Goal: Task Accomplishment & Management: Manage account settings

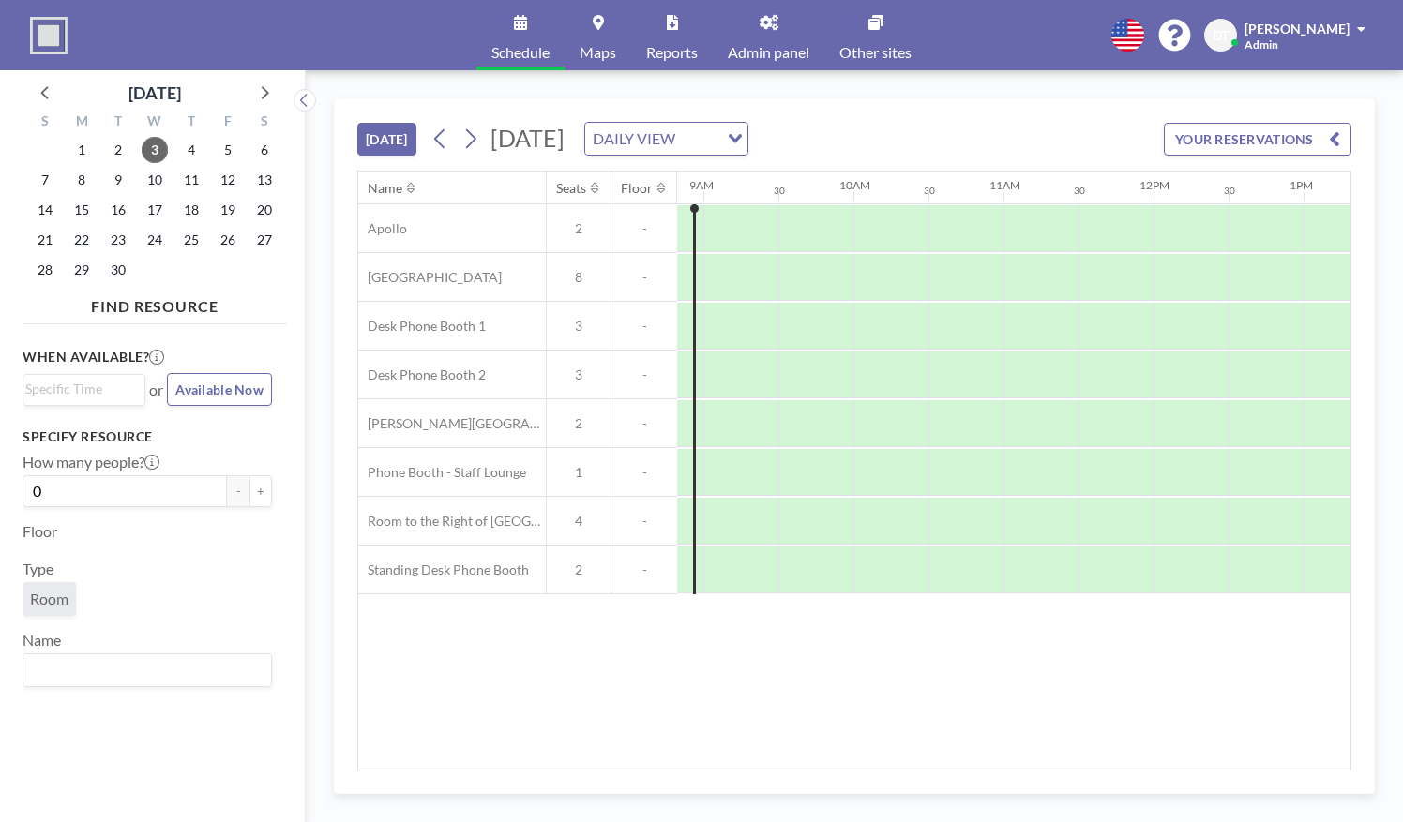
scroll to position [0, 1330]
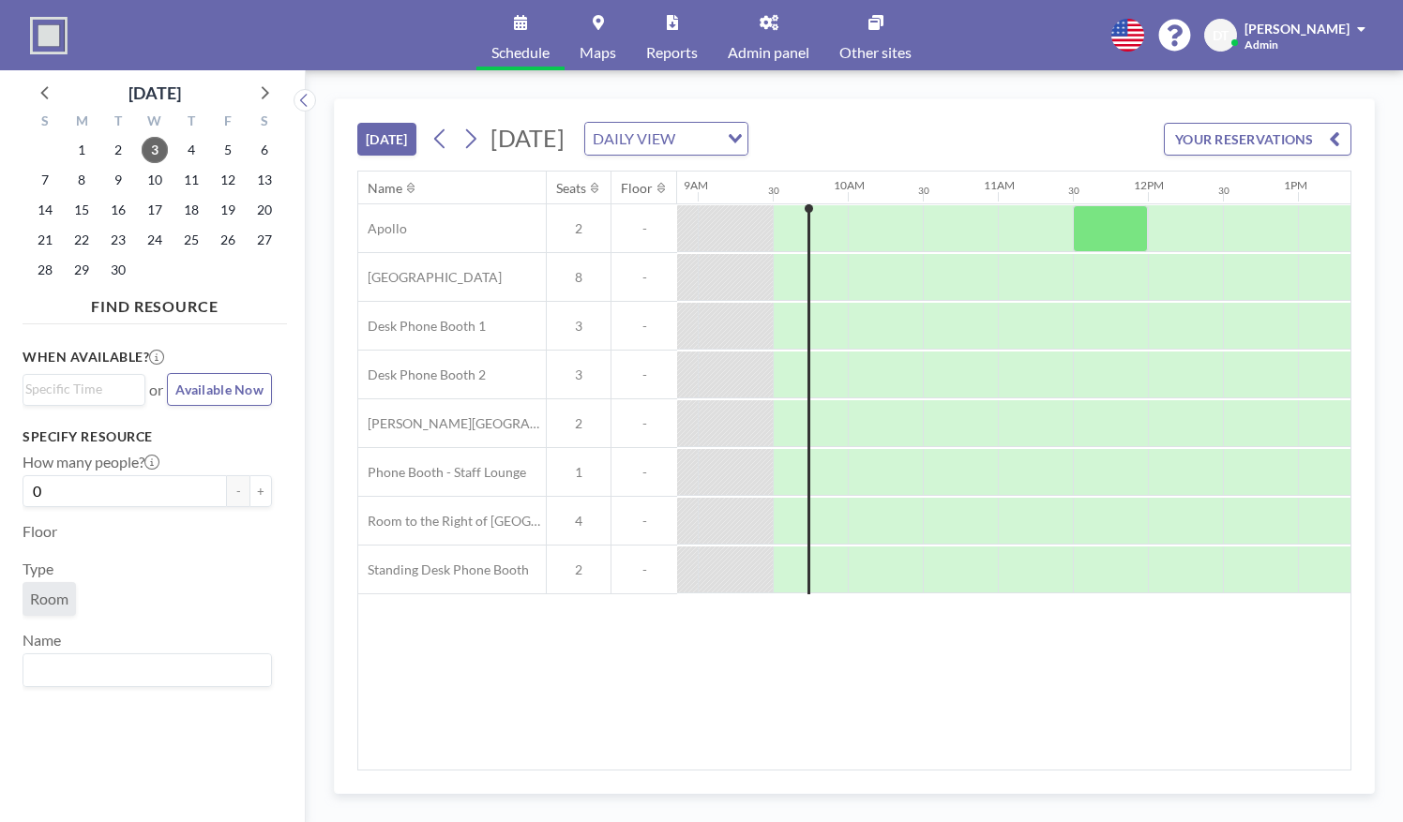
click at [777, 45] on span "Admin panel" at bounding box center [769, 52] width 82 height 15
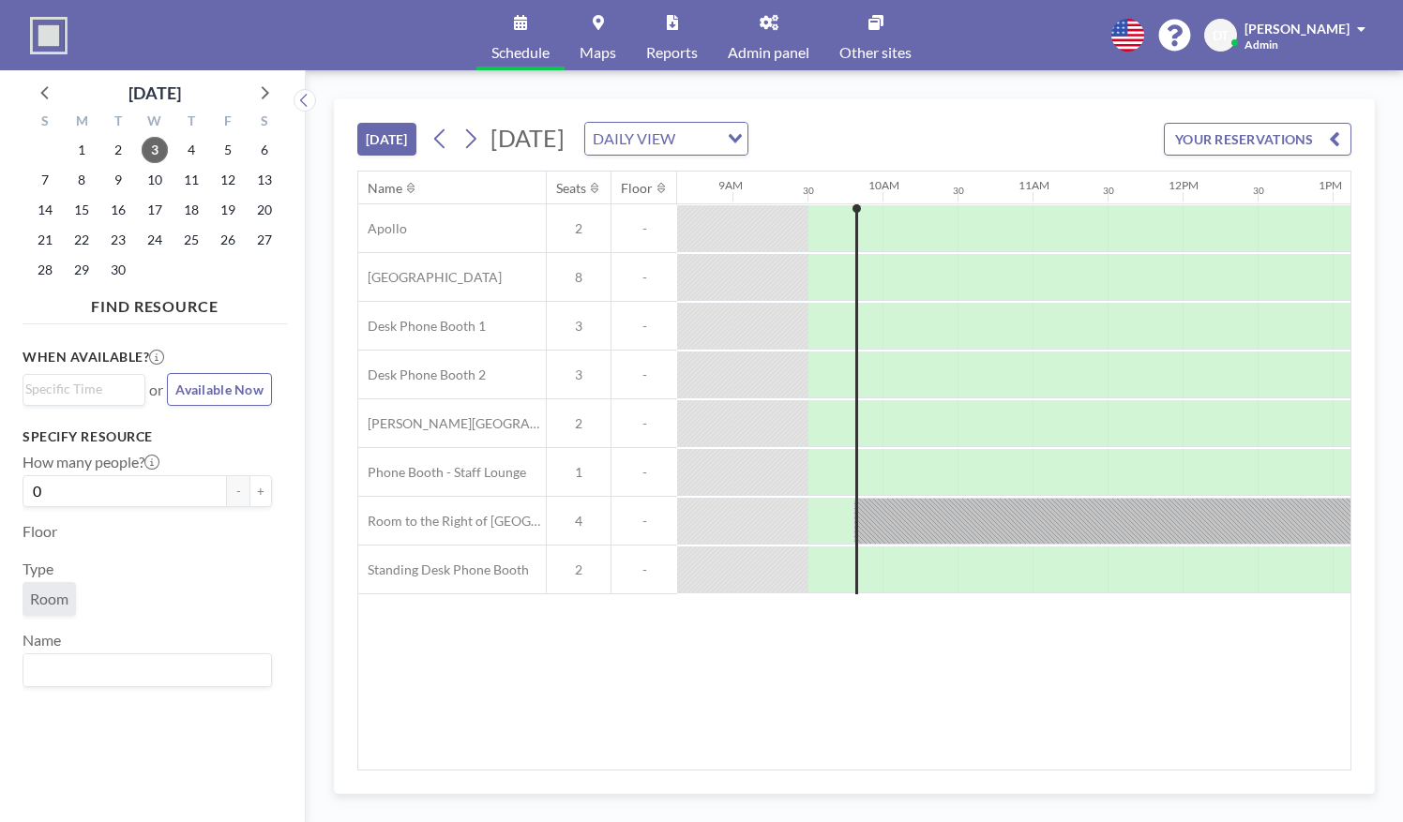
scroll to position [0, 1350]
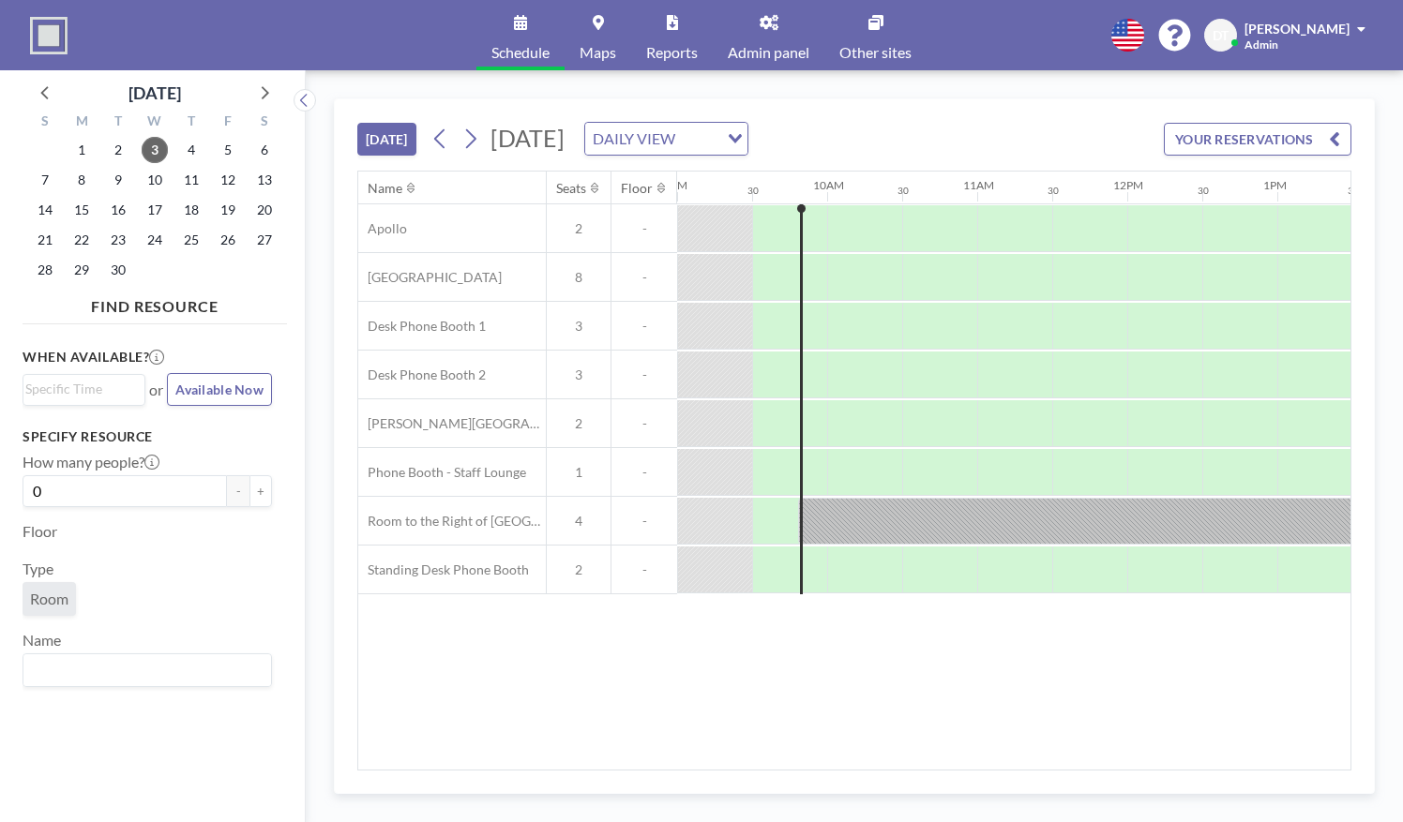
click at [927, 685] on div "Name Seats Floor 12AM 30 1AM 30 2AM 30 3AM 30 4AM 30 5AM 30 6AM 30 7AM 30 8AM 3…" at bounding box center [854, 471] width 992 height 598
click at [963, 510] on div at bounding box center [1187, 521] width 779 height 47
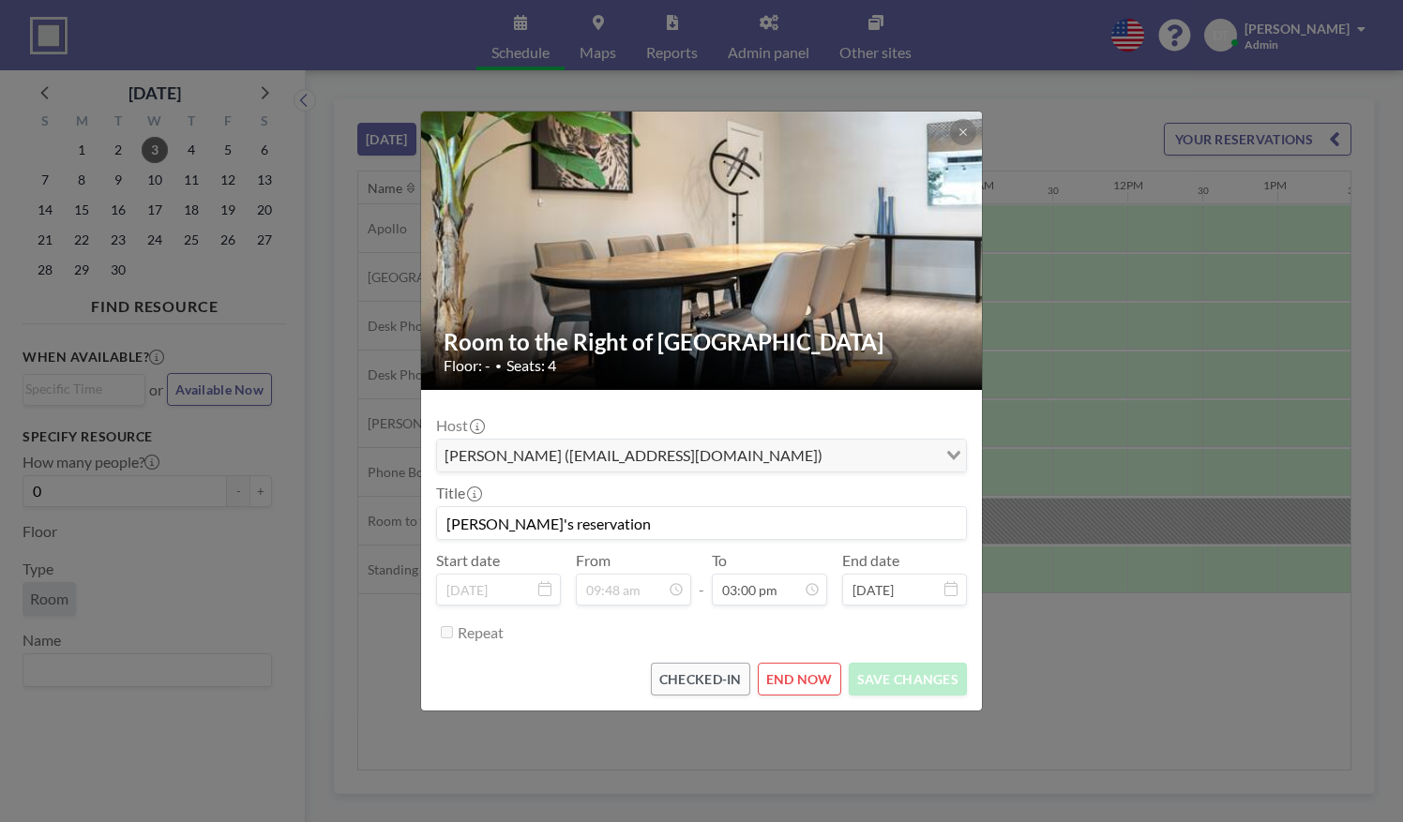
click at [1081, 691] on div "Room to the Right of Central Park Floor: - • Seats: 4 Host Pamela Veras (pveras…" at bounding box center [701, 411] width 1403 height 822
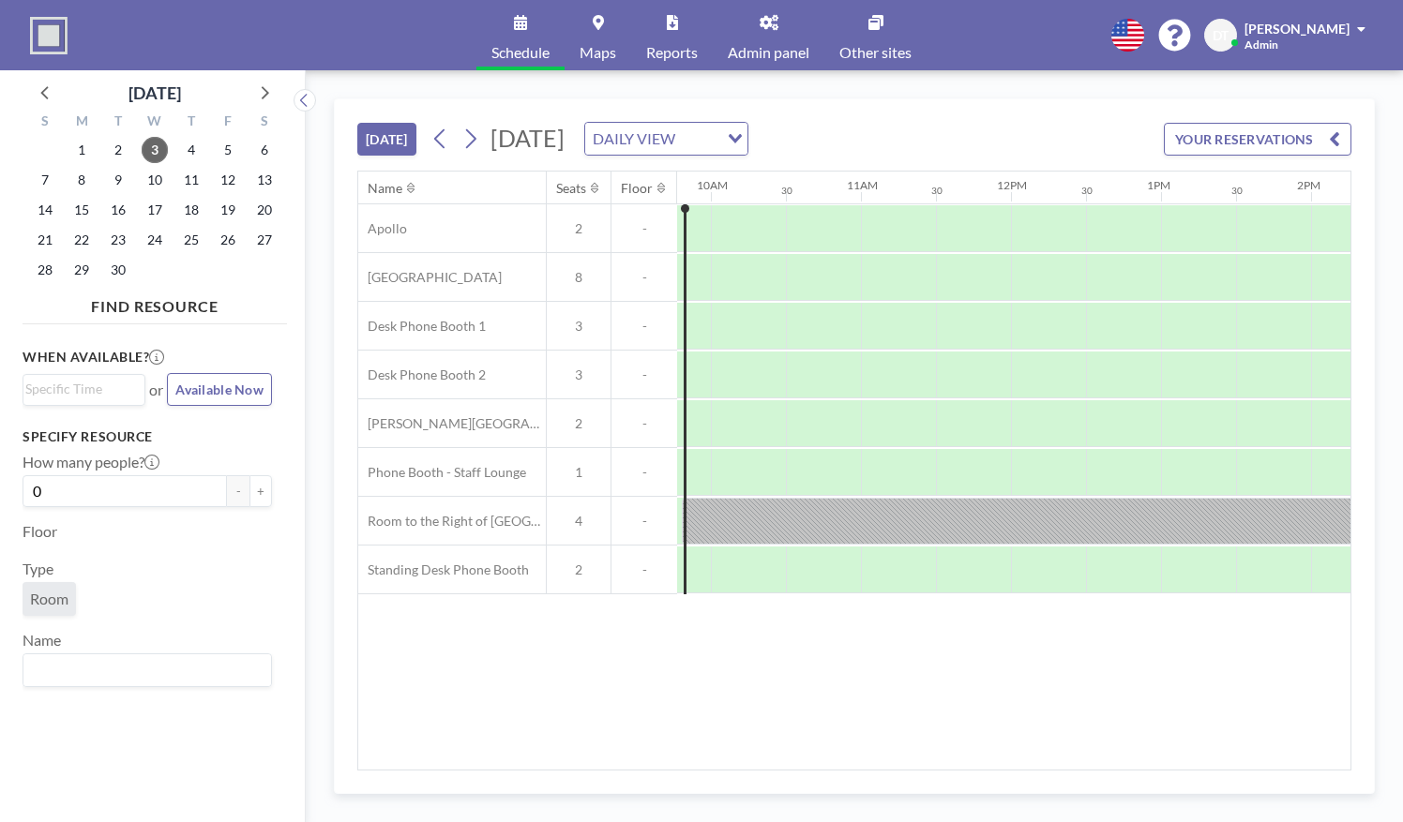
scroll to position [0, 1484]
click at [787, 21] on link "Admin panel" at bounding box center [769, 35] width 112 height 70
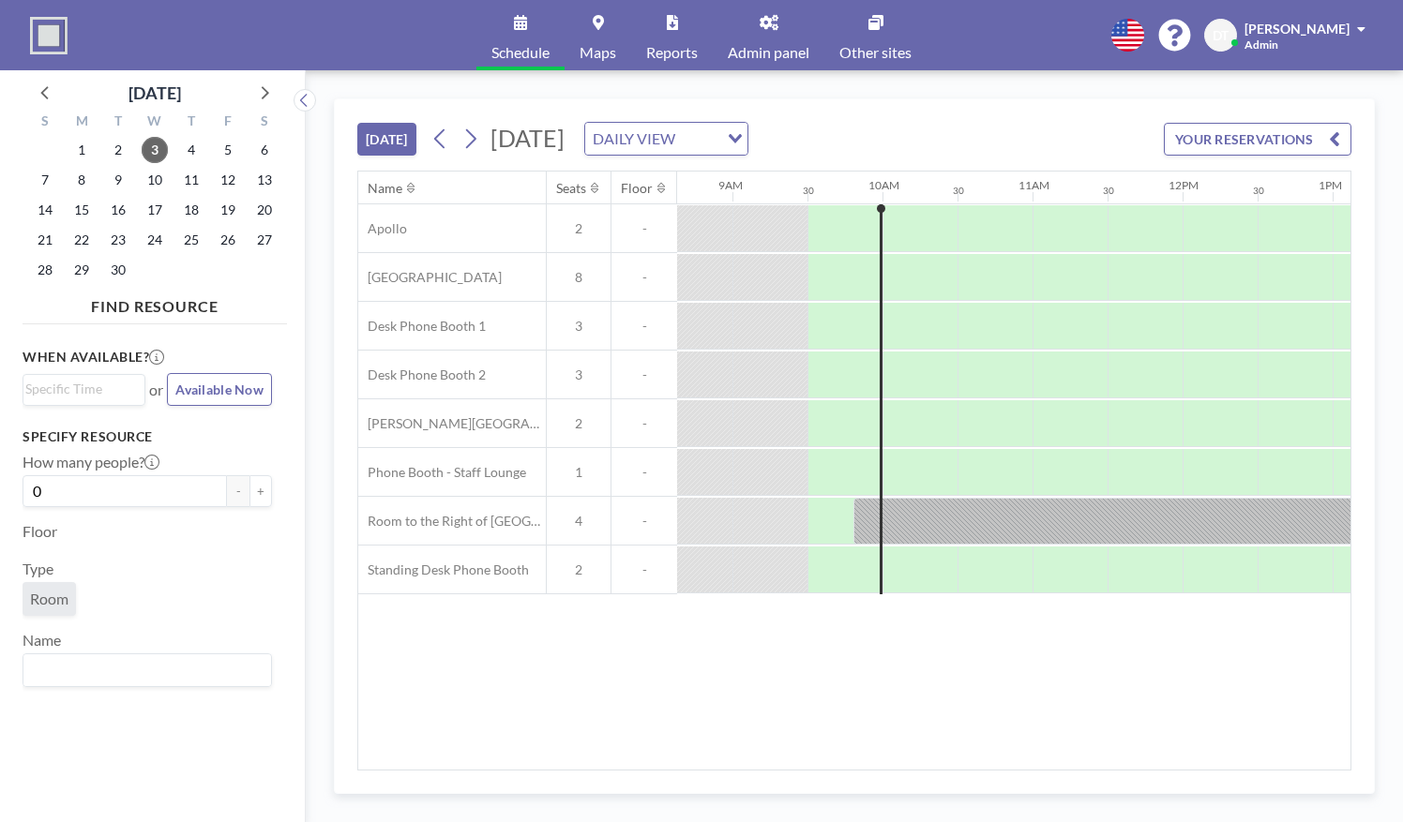
scroll to position [0, 1350]
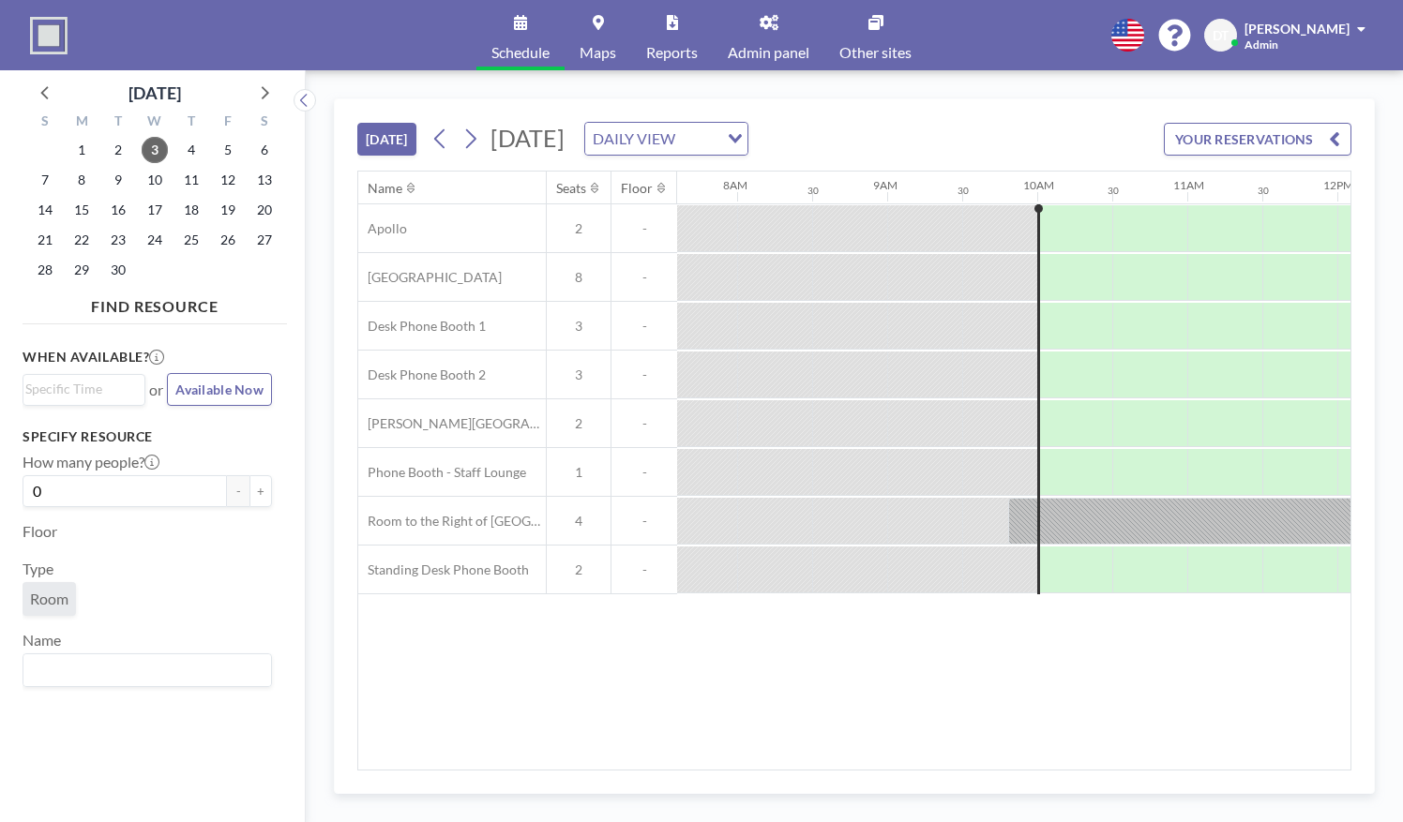
scroll to position [0, 1425]
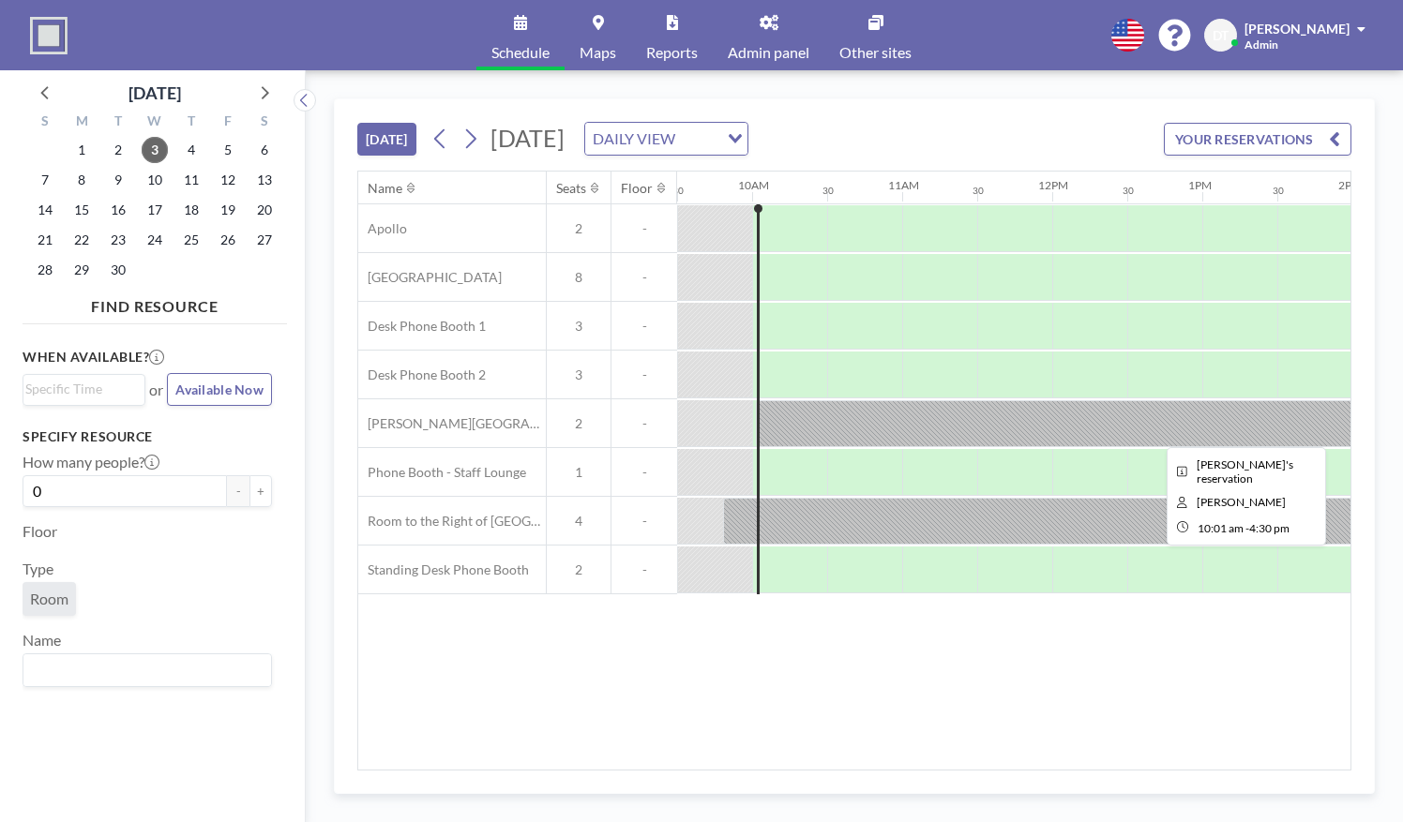
click at [893, 421] on div at bounding box center [1241, 423] width 971 height 47
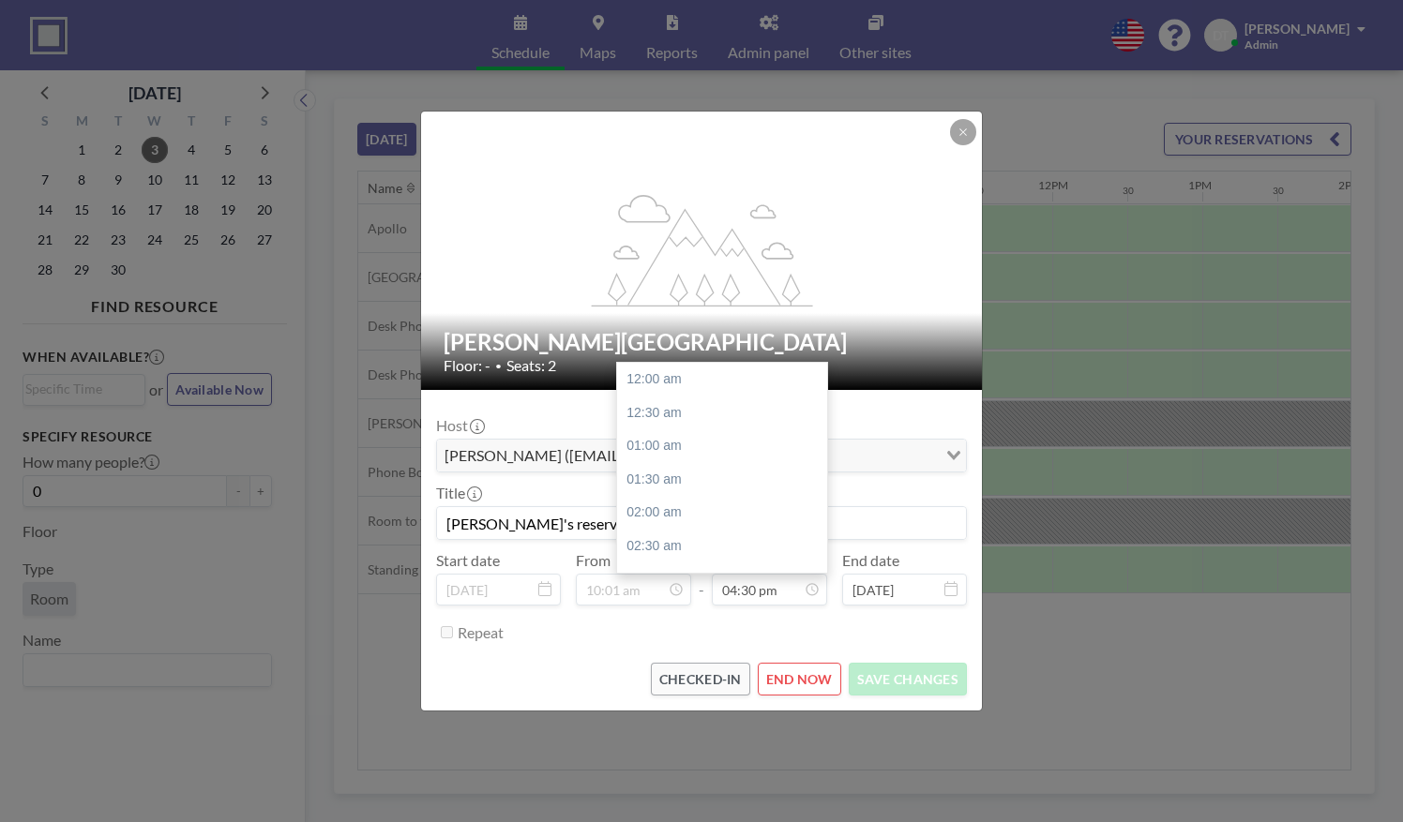
scroll to position [1102, 0]
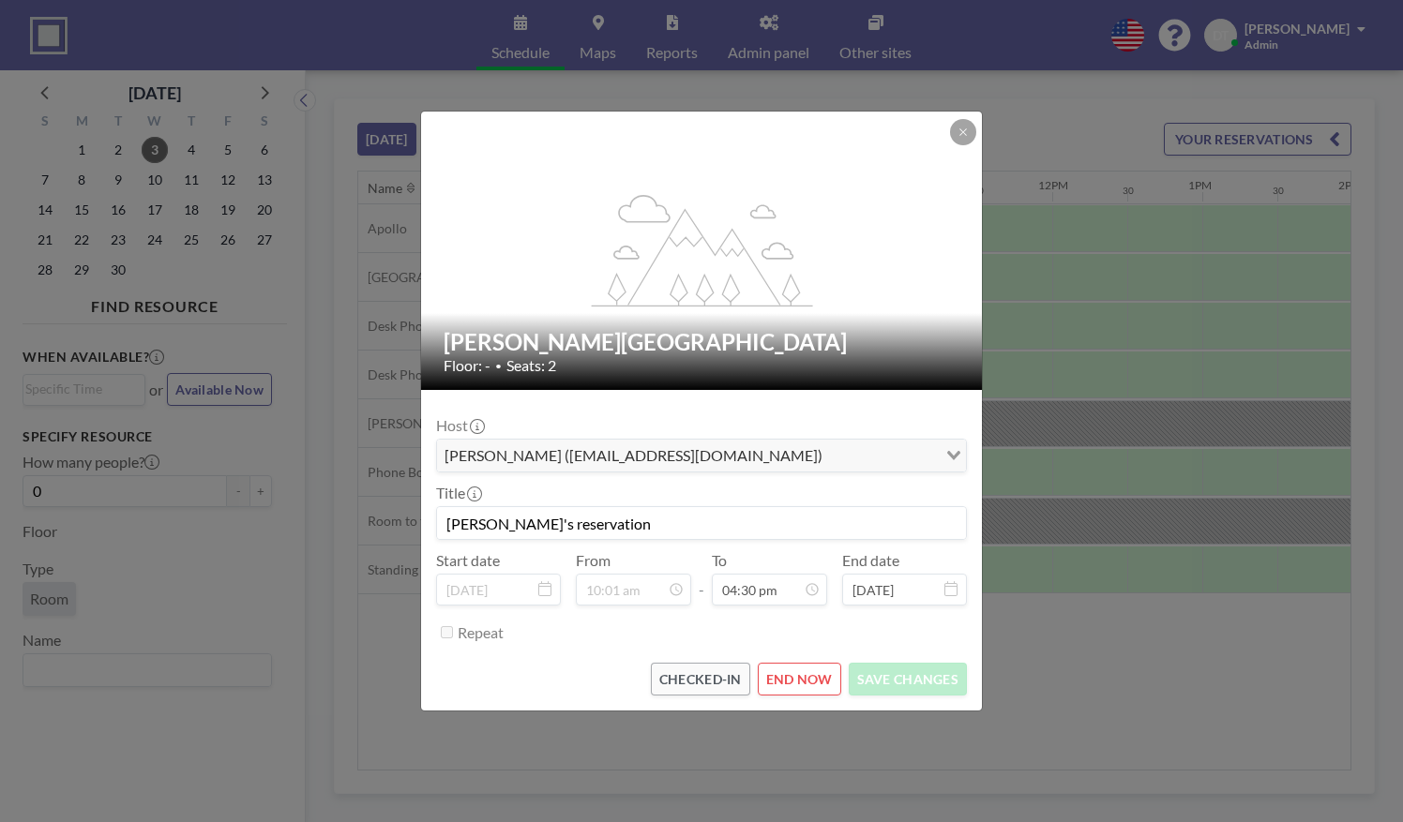
click at [1257, 683] on div "flex-grow: 1.2; Ellis Island Floor: - • Seats: 2 Host Farhad Asghar (fasghar@bo…" at bounding box center [701, 411] width 1403 height 822
